Goal: Task Accomplishment & Management: Manage account settings

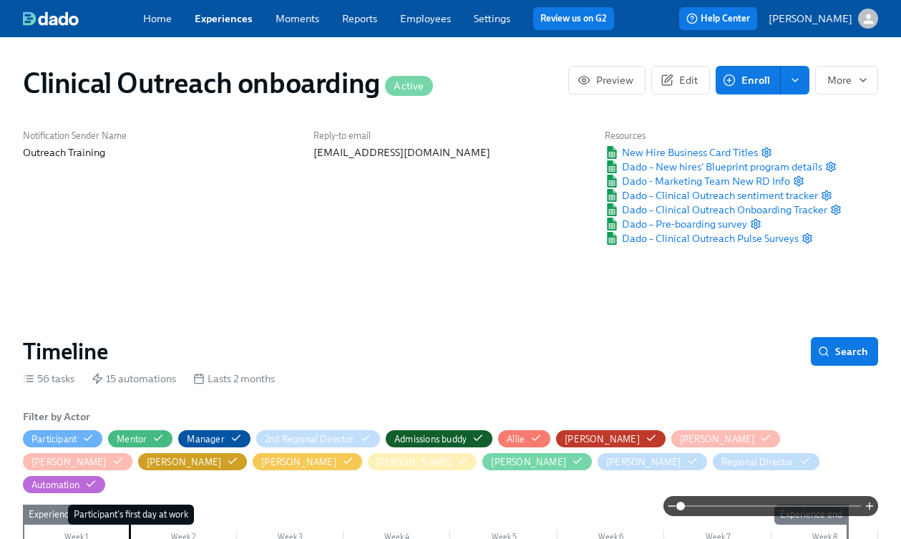
scroll to position [0, 13606]
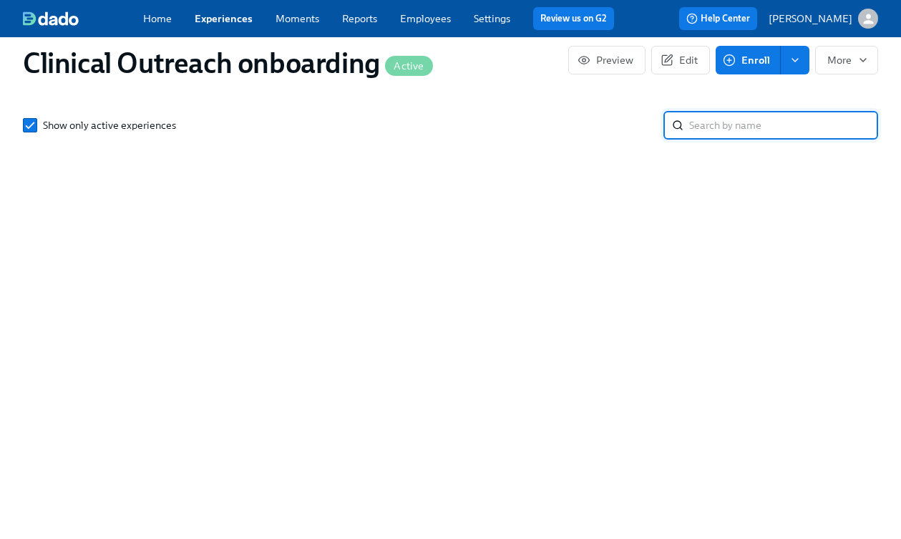
scroll to position [1994, 0]
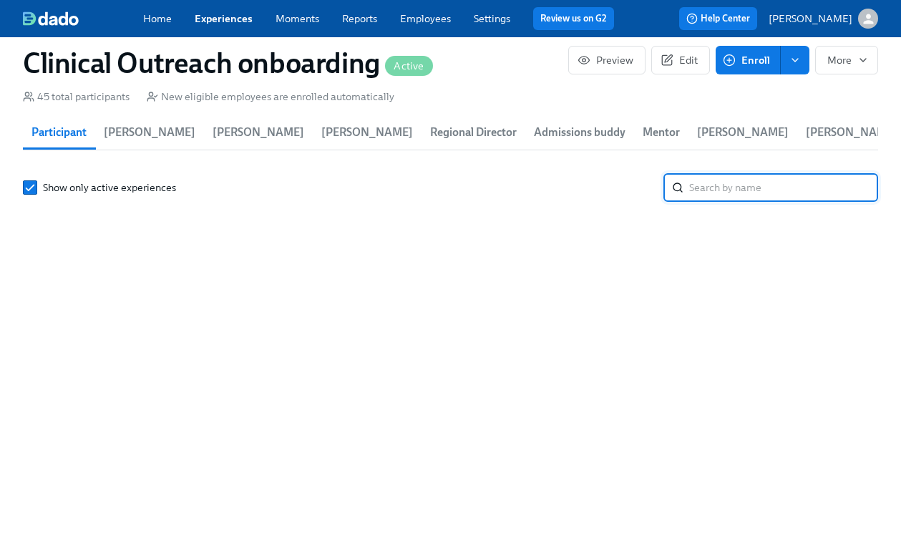
drag, startPoint x: 725, startPoint y: 167, endPoint x: 716, endPoint y: 165, distance: 9.7
click at [725, 173] on input "search" at bounding box center [783, 187] width 189 height 29
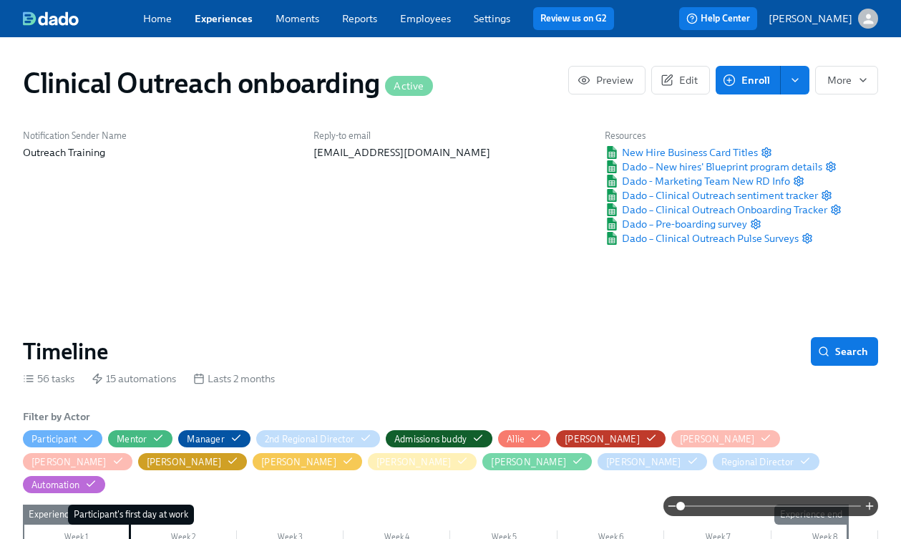
type input "[PERSON_NAME]"
click at [843, 356] on span "Search" at bounding box center [844, 351] width 47 height 14
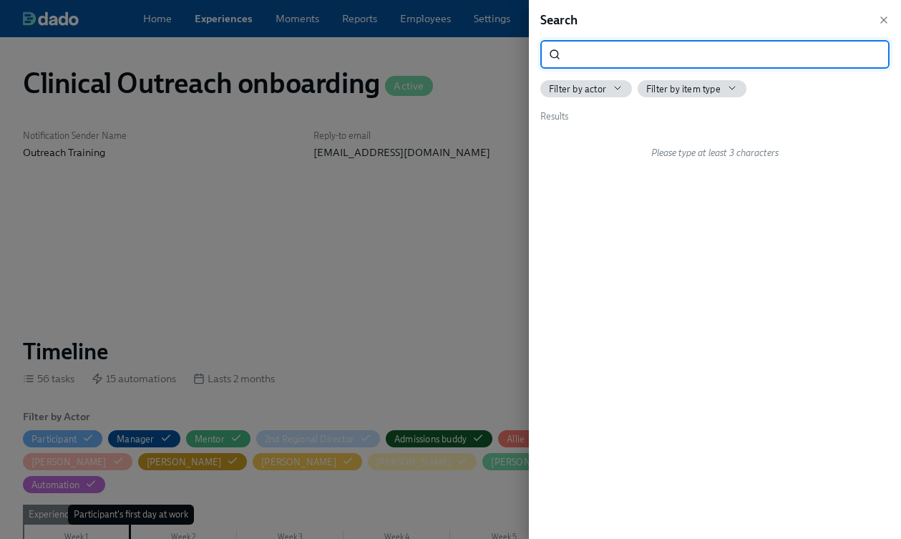
click at [704, 55] on input "search" at bounding box center [727, 54] width 323 height 29
type input "birthday"
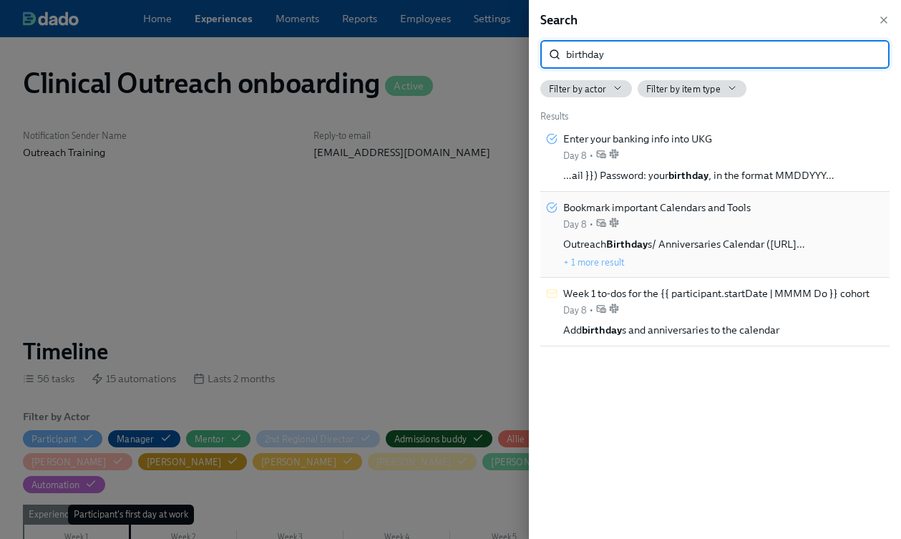
click at [688, 228] on div "Bookmark important Calendars and Tools Day 8 •" at bounding box center [656, 215] width 187 height 31
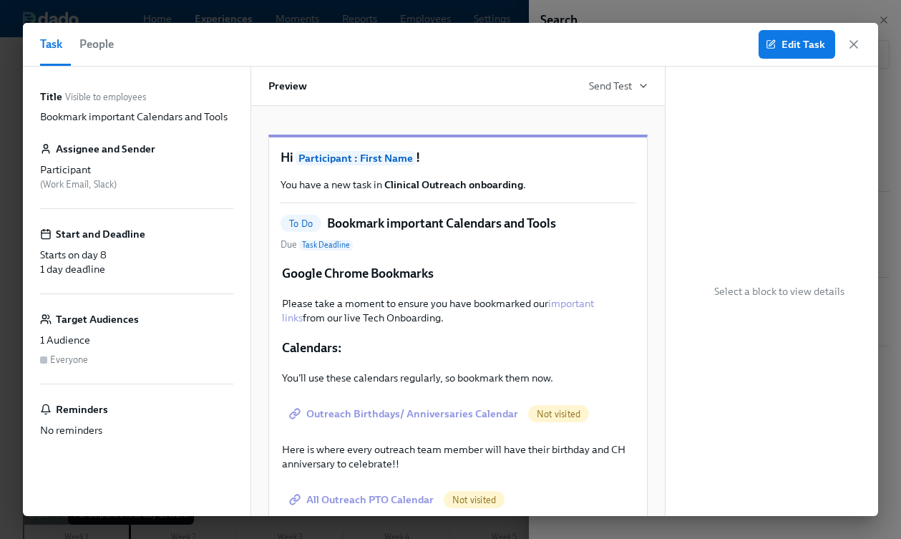
scroll to position [137, 0]
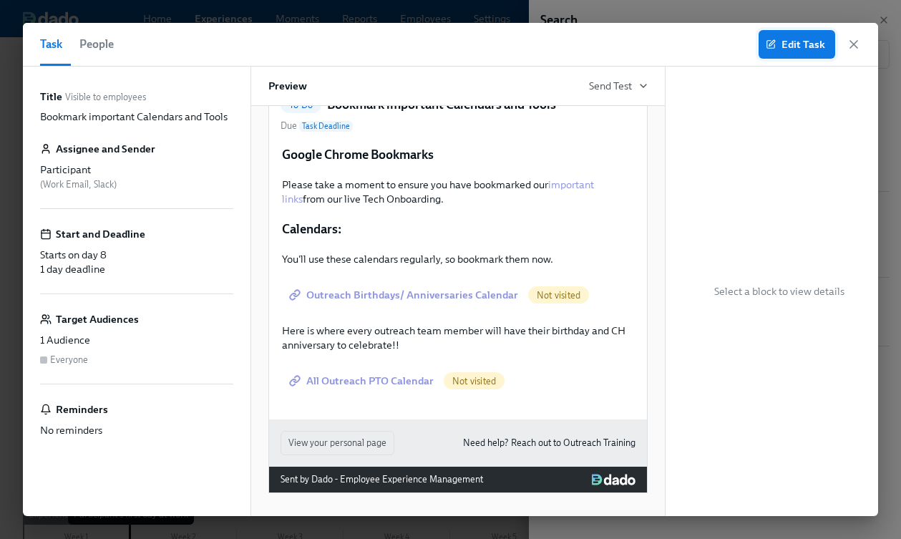
click at [796, 47] on span "Edit Task" at bounding box center [797, 44] width 57 height 14
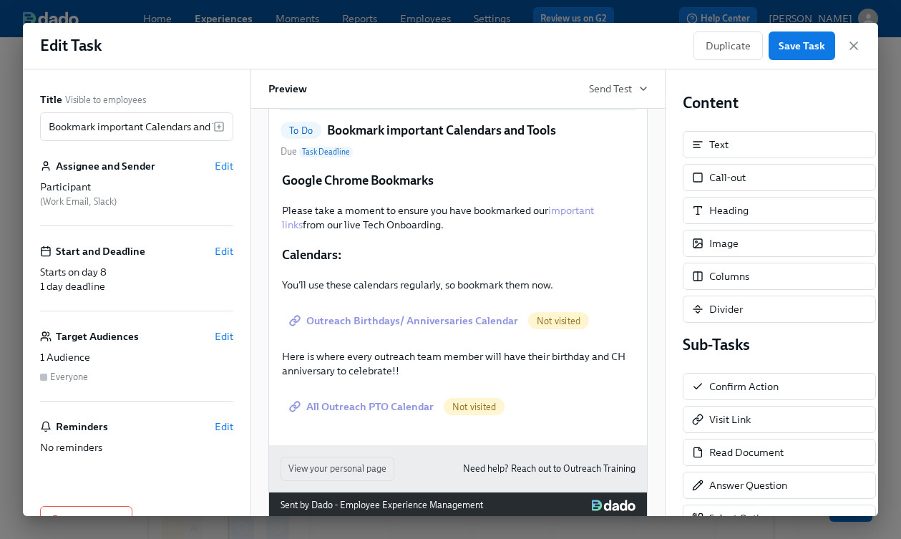
scroll to position [140, 0]
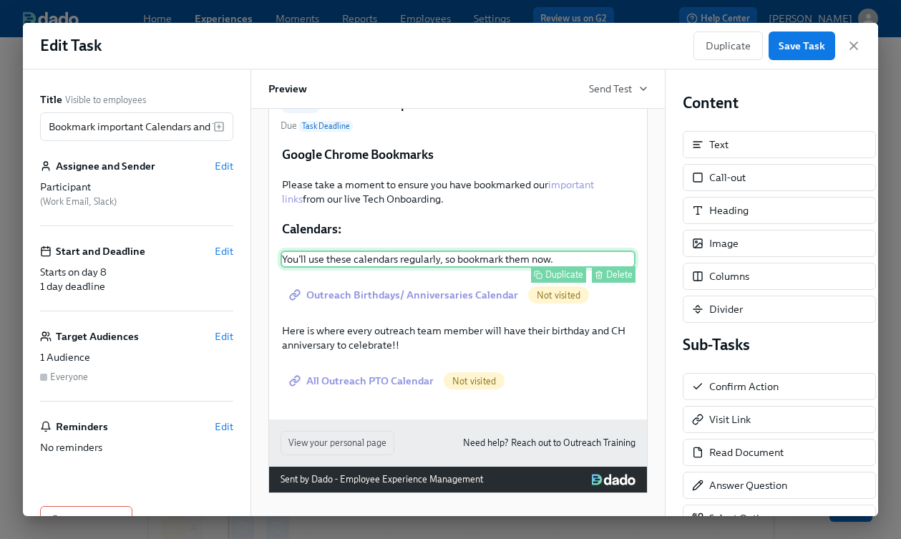
click at [364, 259] on div "You'll use these calendars regularly, so bookmark them now. Duplicate Delete" at bounding box center [458, 258] width 355 height 17
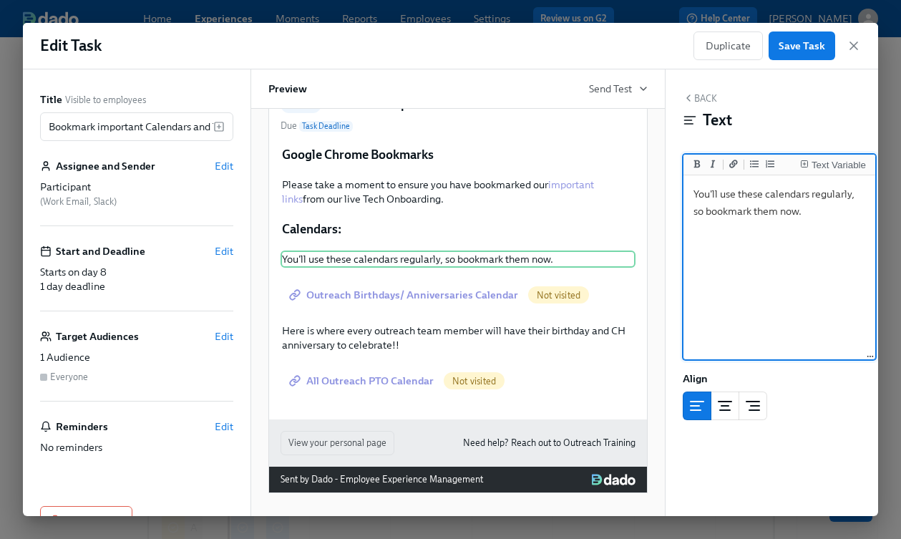
click at [739, 194] on textarea "You'll use these calendars regularly, so bookmark them now." at bounding box center [779, 268] width 186 height 180
drag, startPoint x: 761, startPoint y: 193, endPoint x: 747, endPoint y: 198, distance: 14.9
click at [747, 198] on textarea "You'll use these calendars regularly, so bookmark them now." at bounding box center [779, 268] width 186 height 180
click at [799, 195] on textarea "You'll use this calendars regularly, so bookmark them now." at bounding box center [779, 268] width 186 height 180
drag, startPoint x: 764, startPoint y: 212, endPoint x: 741, endPoint y: 213, distance: 22.2
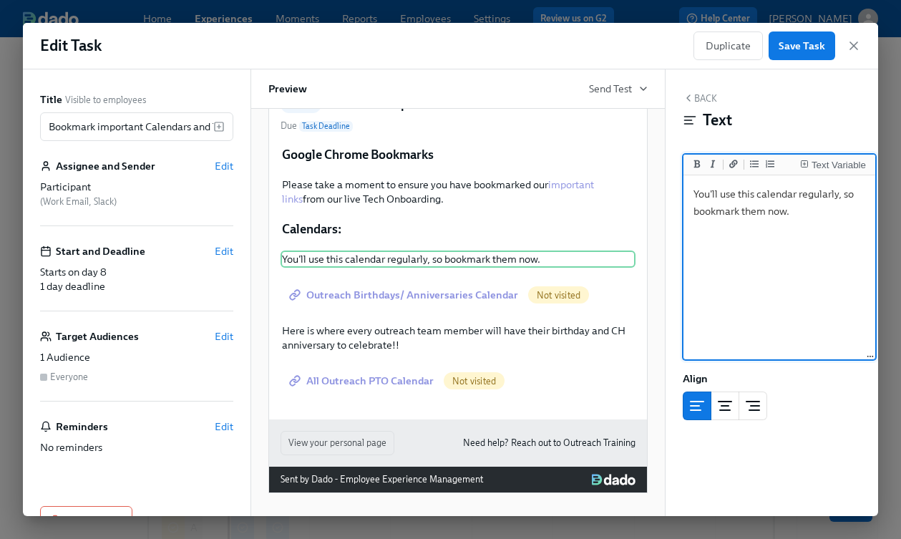
click at [741, 213] on textarea "You'll use this calendar regularly, so bookmark them now." at bounding box center [779, 268] width 186 height 180
type textarea "You'll use this calendar regularly, so bookmark it now."
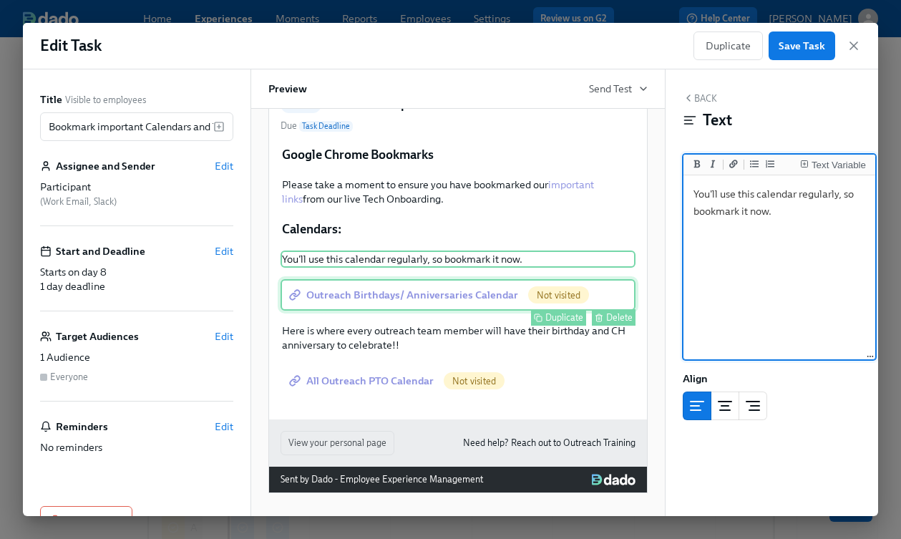
drag, startPoint x: 409, startPoint y: 301, endPoint x: 424, endPoint y: 303, distance: 15.2
click at [409, 301] on div "Outreach Birthdays/ Anniversaries Calendar Not visited Duplicate Delete" at bounding box center [458, 294] width 355 height 31
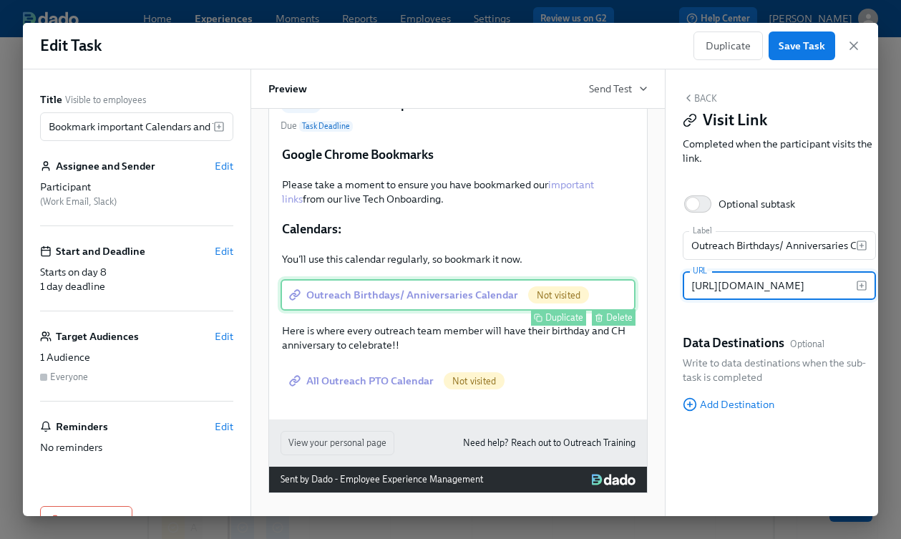
scroll to position [0, 848]
click at [603, 316] on button "Delete" at bounding box center [614, 317] width 44 height 16
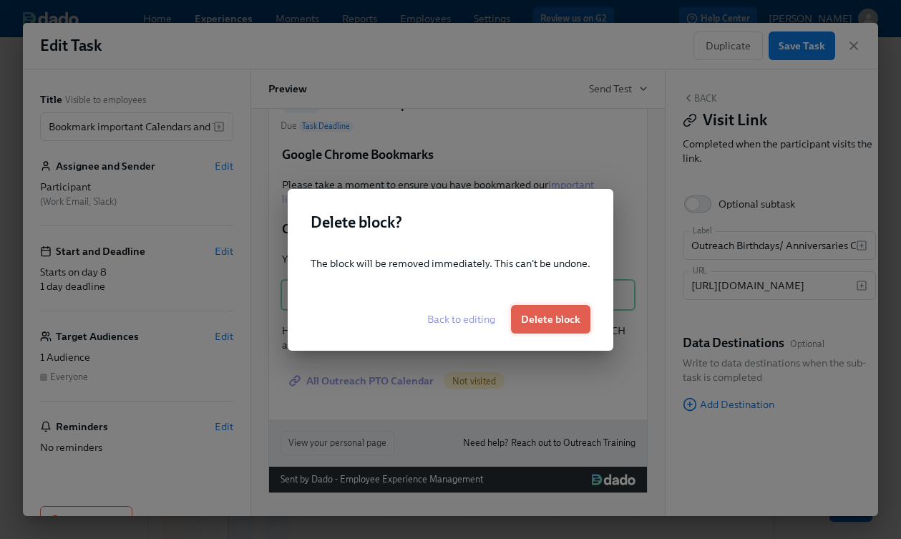
click at [557, 323] on span "Delete block" at bounding box center [550, 319] width 59 height 14
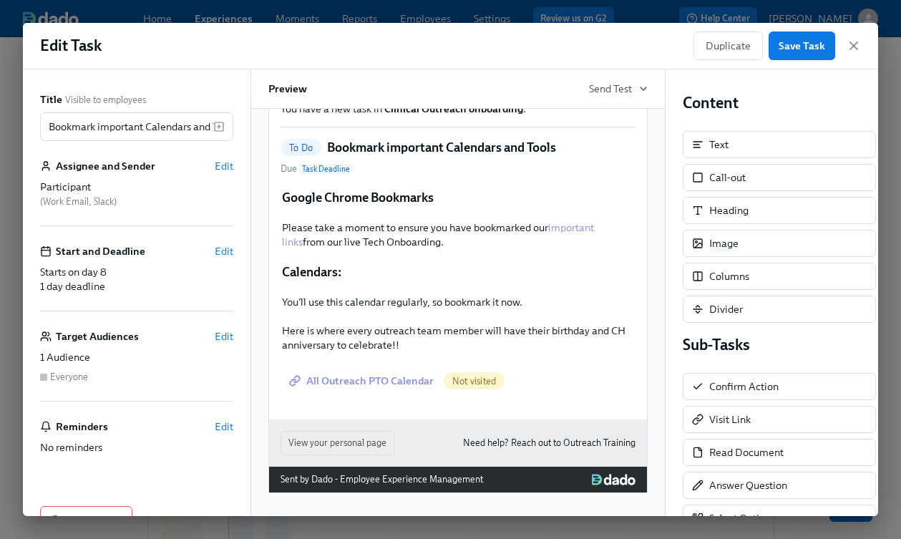
scroll to position [97, 0]
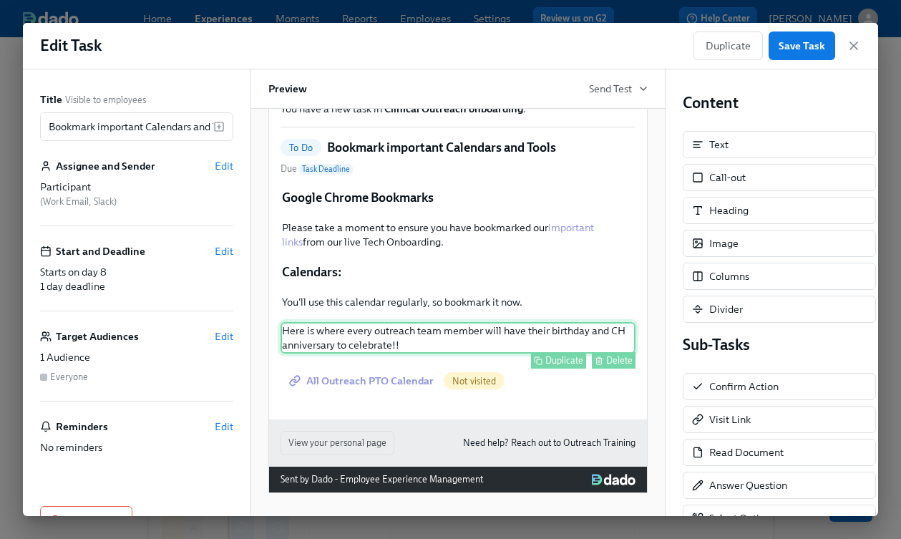
click at [618, 363] on div "Delete" at bounding box center [619, 360] width 26 height 11
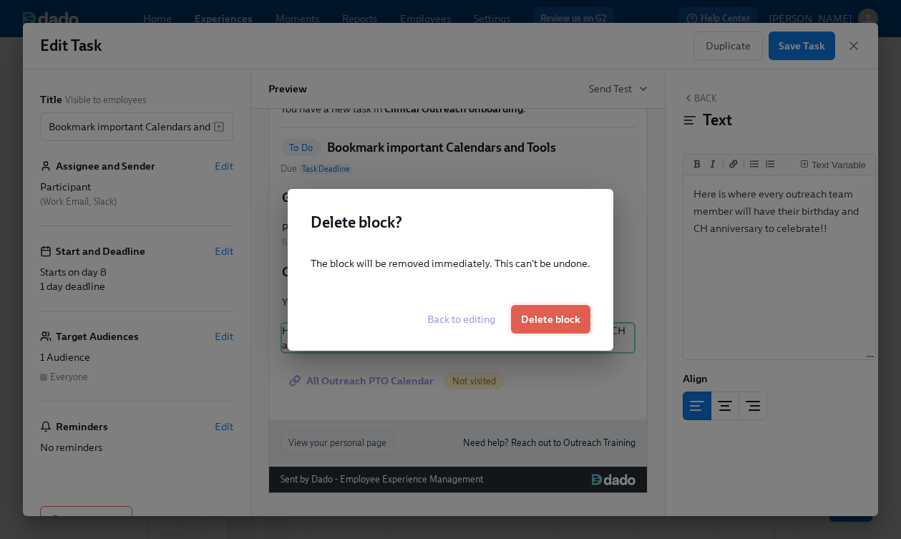
click at [545, 314] on span "Delete block" at bounding box center [550, 319] width 59 height 14
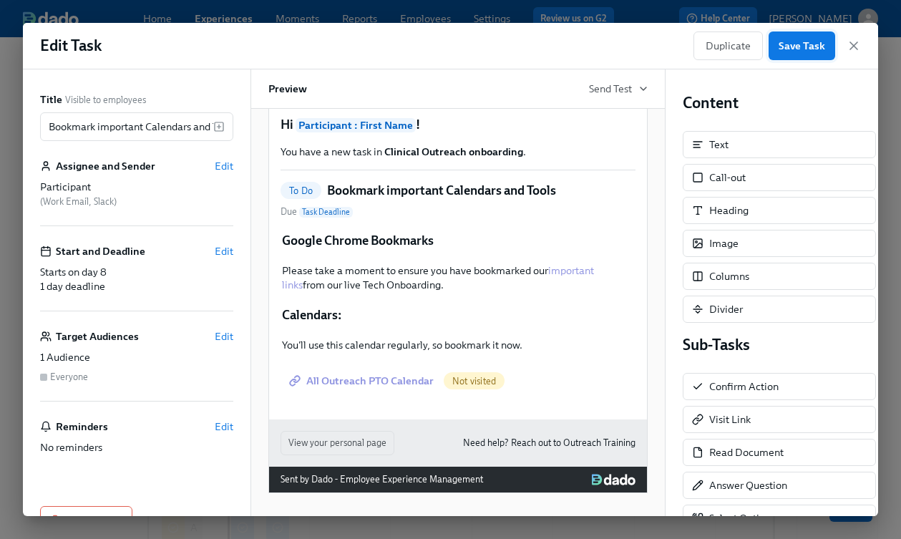
click at [802, 47] on span "Save Task" at bounding box center [802, 46] width 47 height 14
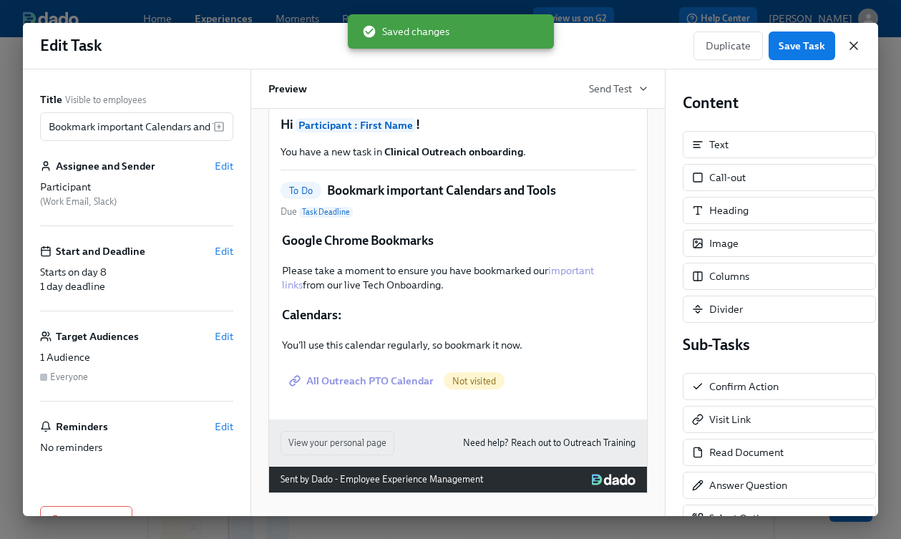
click at [855, 48] on icon "button" at bounding box center [853, 45] width 7 height 7
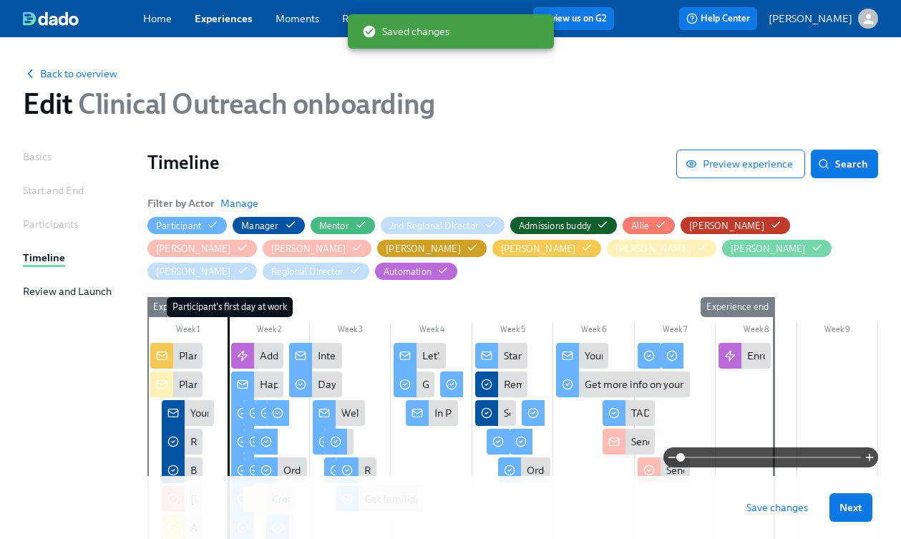
click at [781, 510] on span "Save changes" at bounding box center [777, 507] width 62 height 14
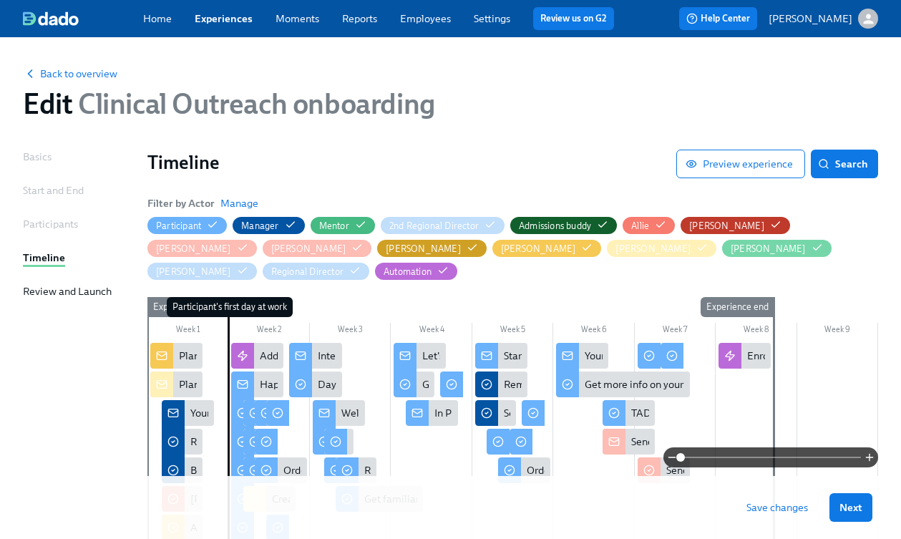
click at [772, 508] on span "Save changes" at bounding box center [777, 507] width 62 height 14
